Goal: Task Accomplishment & Management: Use online tool/utility

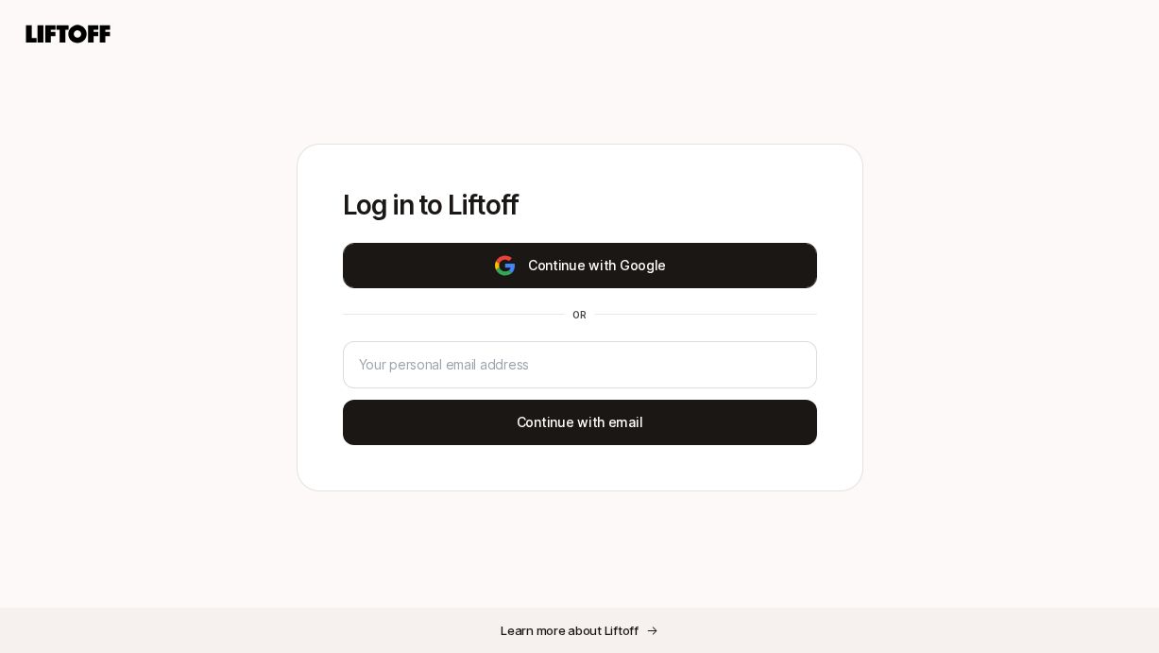
click at [547, 258] on button "Continue with Google" at bounding box center [580, 265] width 474 height 45
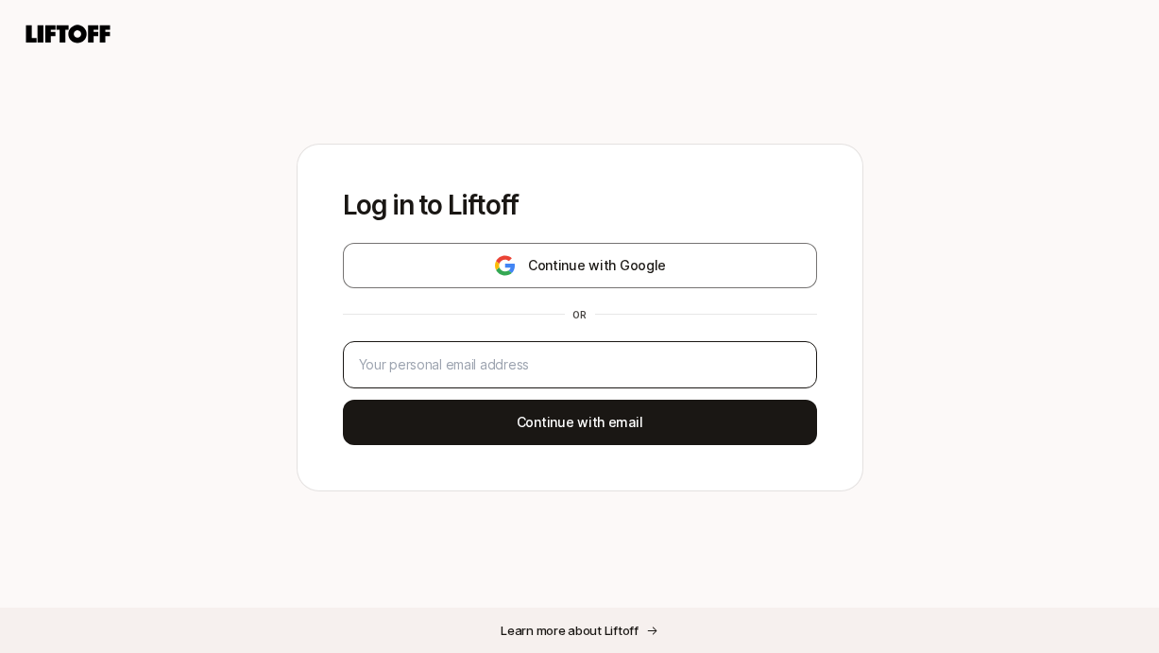
click at [672, 377] on div at bounding box center [580, 364] width 474 height 47
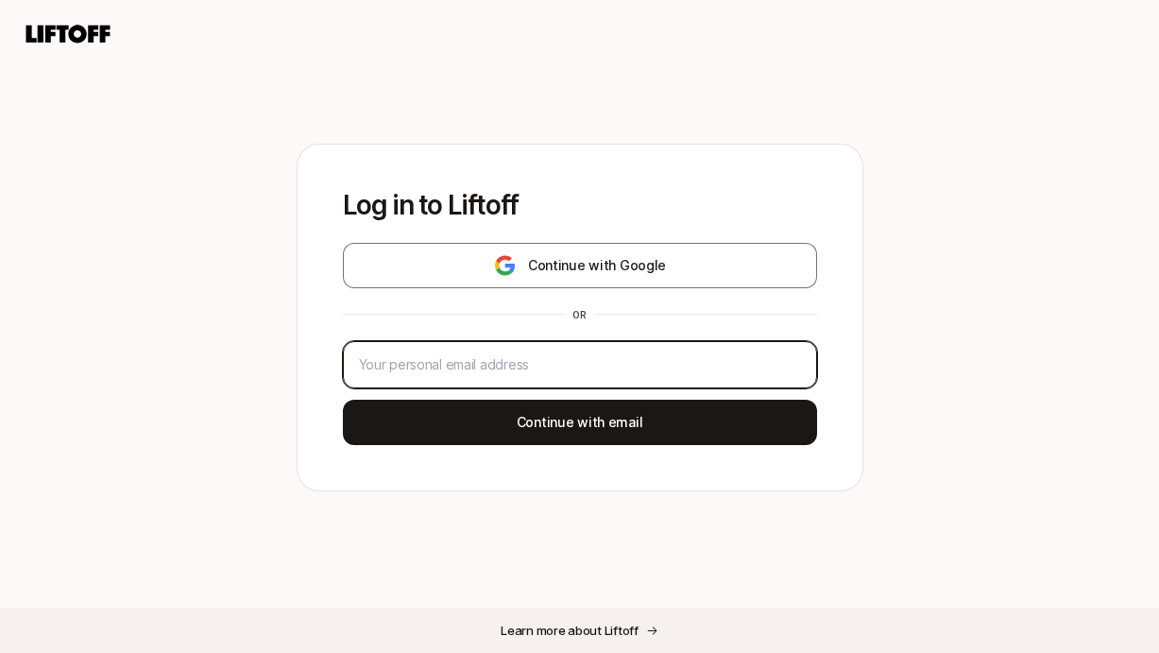
click at [654, 367] on input "email" at bounding box center [580, 364] width 442 height 23
type input "ciaracornette@gmail.com"
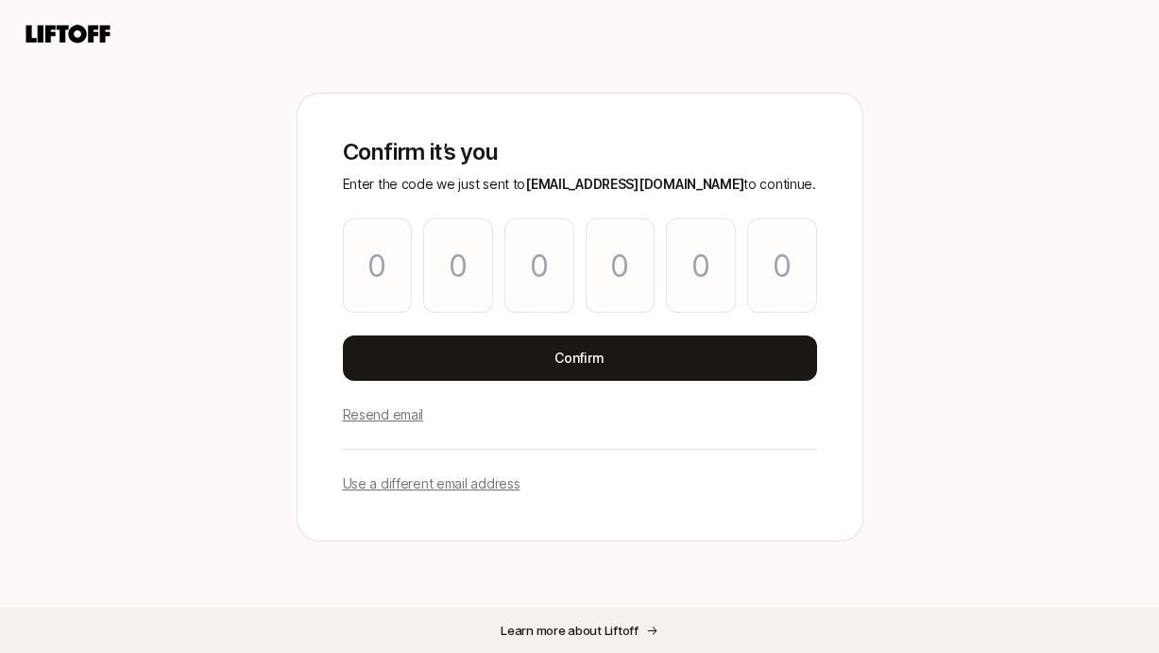
type input "1"
type input "0"
type input "9"
type input "7"
type input "4"
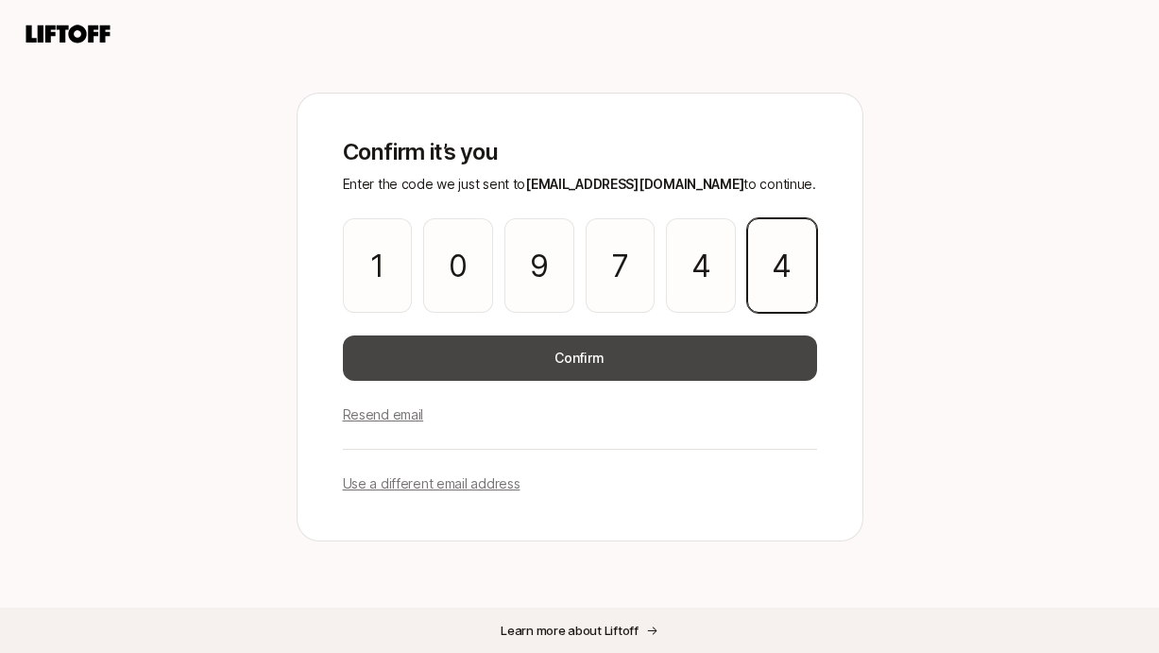
type input "4"
click at [641, 367] on button "Confirm" at bounding box center [580, 357] width 474 height 45
